Goal: Transaction & Acquisition: Purchase product/service

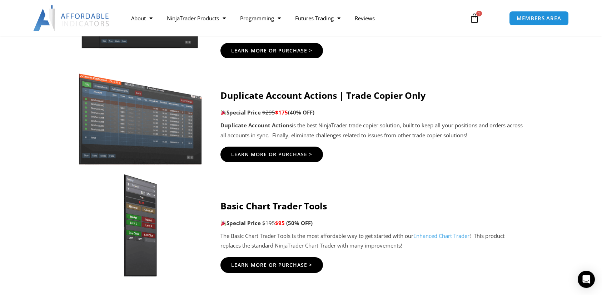
scroll to position [500, 0]
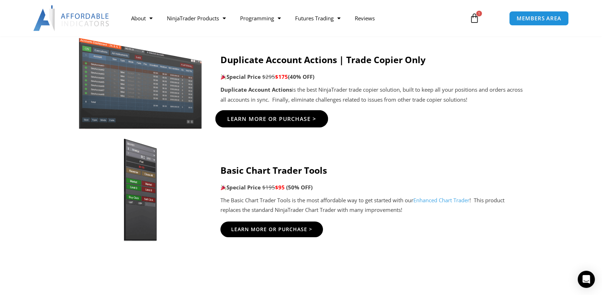
click at [302, 121] on span "Learn More Or Purchase >" at bounding box center [271, 118] width 89 height 5
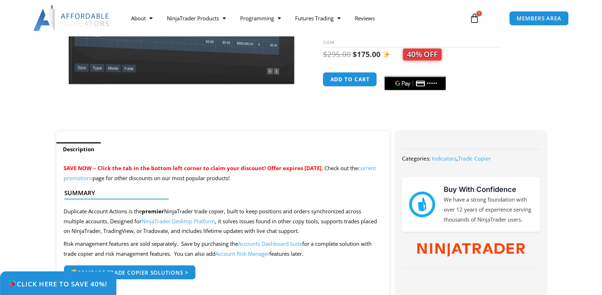
click at [70, 285] on span "Click Here to save 40%!" at bounding box center [58, 284] width 98 height 7
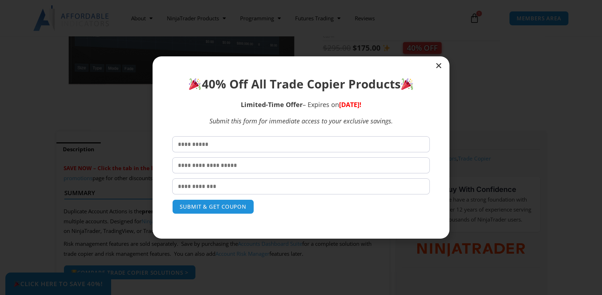
click at [439, 68] on icon "Close" at bounding box center [438, 65] width 7 height 7
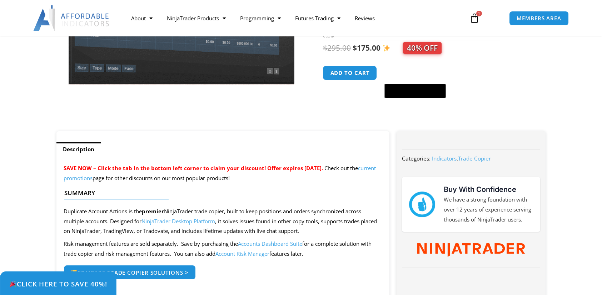
scroll to position [71, 0]
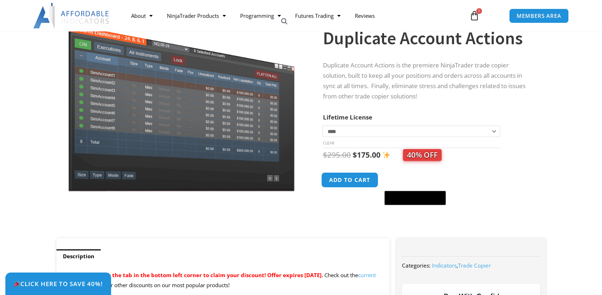
click at [348, 183] on button "Add to cart" at bounding box center [350, 180] width 57 height 15
click at [476, 15] on icon at bounding box center [474, 16] width 10 height 10
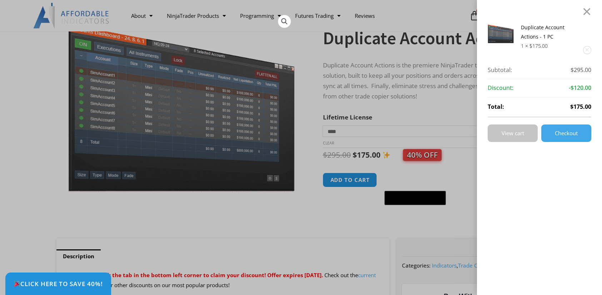
click at [515, 135] on span "View cart" at bounding box center [513, 133] width 23 height 5
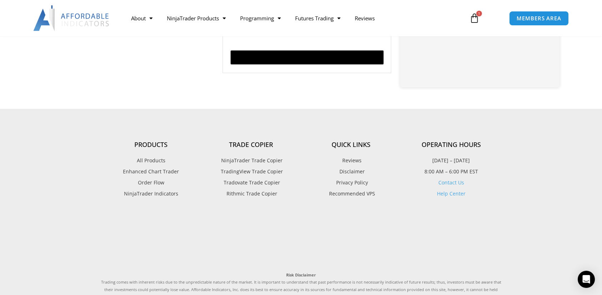
scroll to position [143, 0]
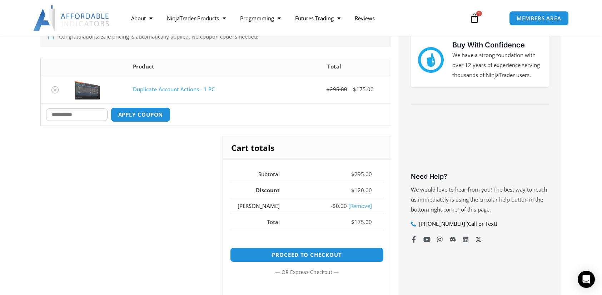
click at [360, 210] on link "[Remove]" at bounding box center [360, 206] width 24 height 7
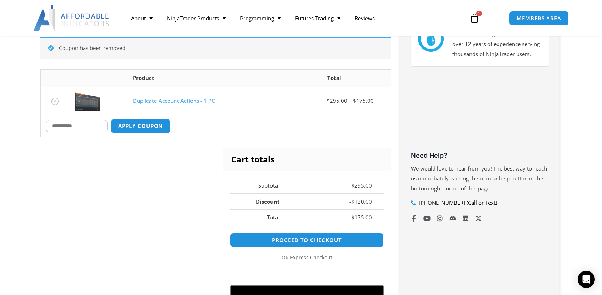
scroll to position [165, 0]
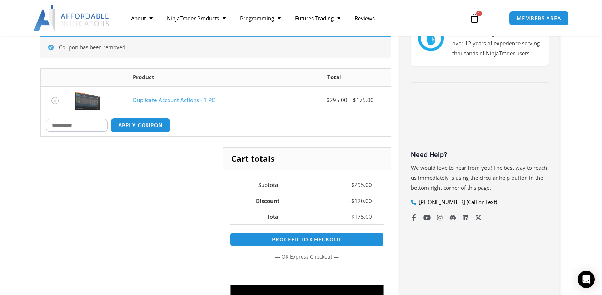
click at [108, 124] on input "Coupon:" at bounding box center [76, 125] width 61 height 13
type input "****"
click at [172, 123] on button "Apply coupon" at bounding box center [140, 125] width 63 height 15
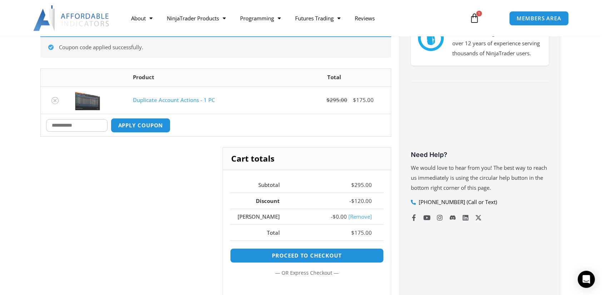
click at [102, 130] on input "Coupon:" at bounding box center [76, 125] width 61 height 13
type input "****"
click at [172, 128] on button "Apply coupon" at bounding box center [140, 125] width 63 height 15
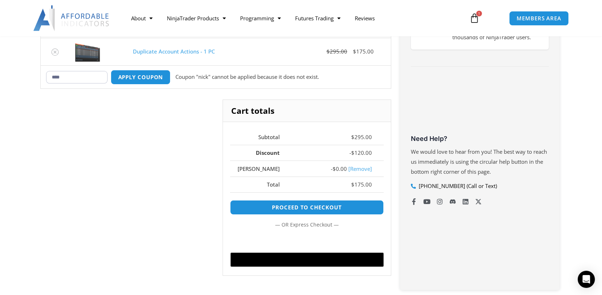
scroll to position [74, 0]
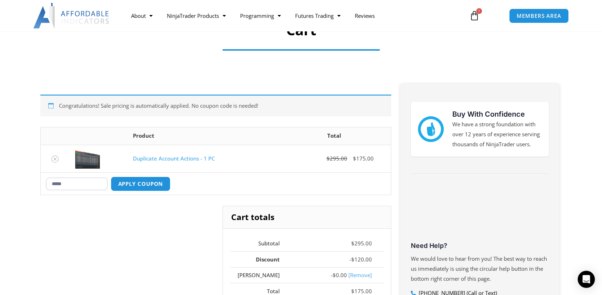
type input "*****"
